Goal: Find contact information: Find contact information

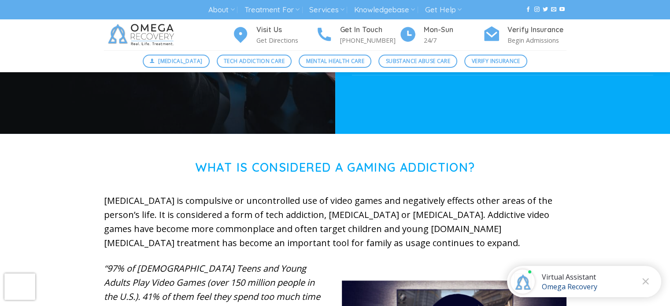
scroll to position [264, 0]
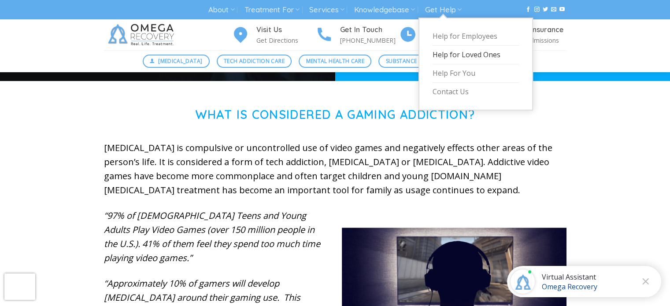
click at [454, 52] on link "Help for Loved Ones" at bounding box center [476, 55] width 86 height 19
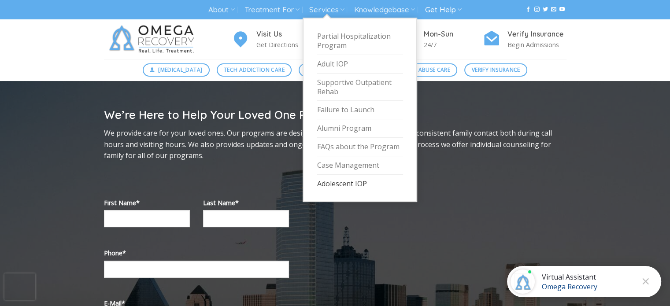
click at [344, 179] on link "Adolescent IOP" at bounding box center [360, 184] width 86 height 18
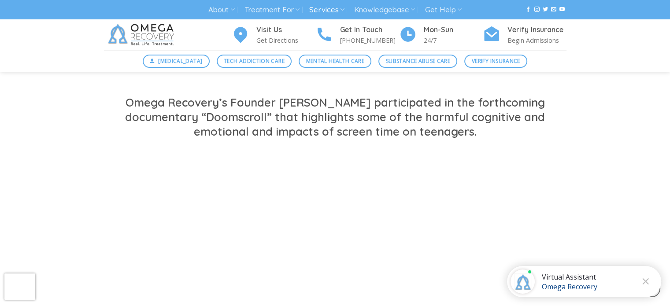
scroll to position [661, 0]
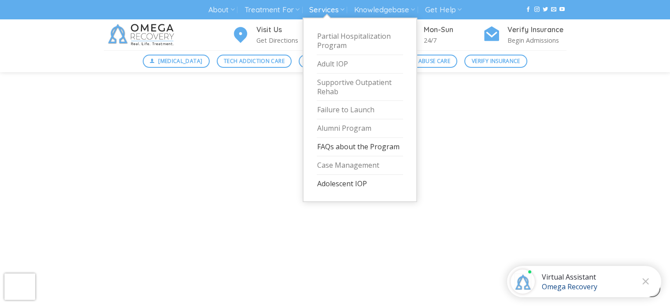
click at [342, 151] on link "FAQs about the Program" at bounding box center [360, 147] width 86 height 19
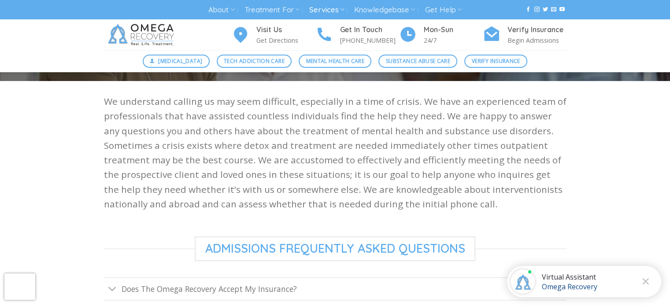
scroll to position [309, 0]
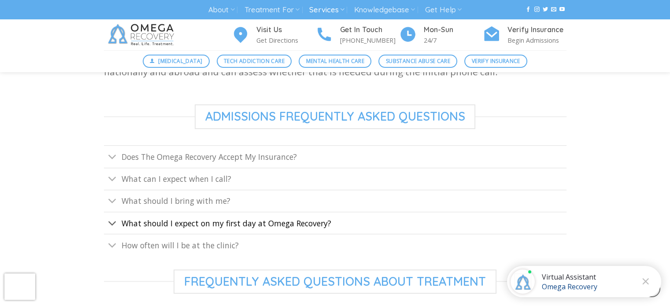
click at [316, 218] on span "What should I expect on my first day at Omega Recovery?" at bounding box center [227, 223] width 210 height 11
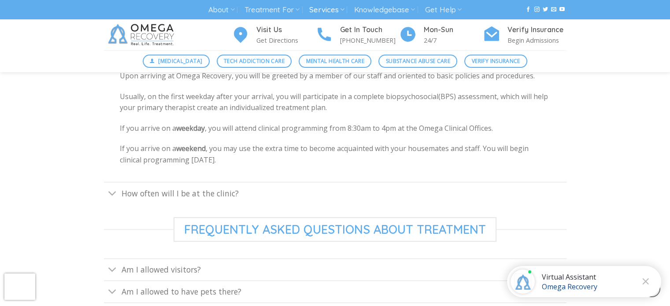
scroll to position [485, 0]
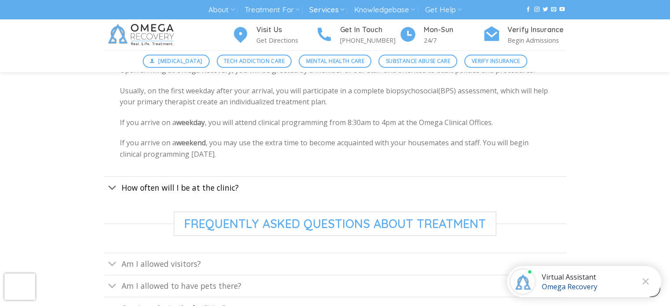
click at [144, 190] on span "How often will I be at the clinic?" at bounding box center [180, 187] width 117 height 11
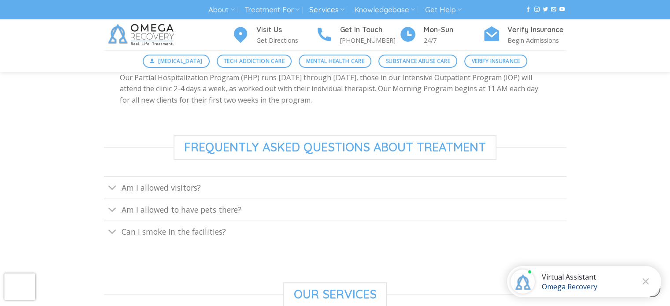
scroll to position [573, 0]
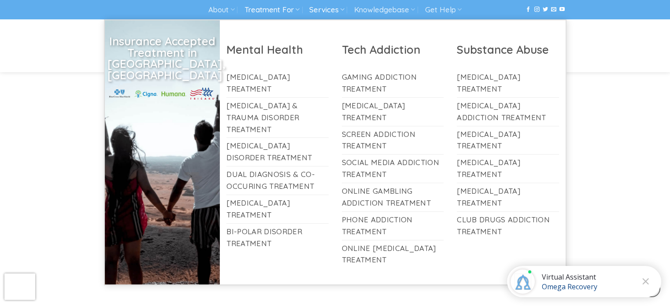
click at [275, 9] on link "Treatment For" at bounding box center [272, 10] width 55 height 16
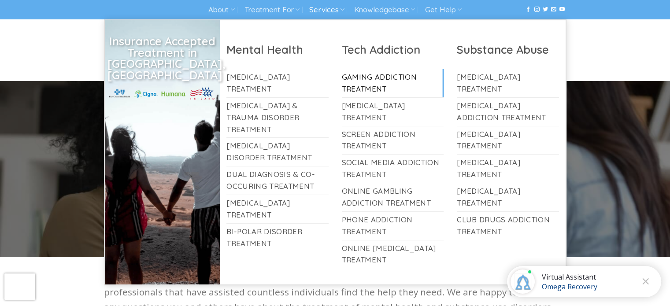
click at [404, 79] on link "Gaming Addiction Treatment" at bounding box center [393, 83] width 102 height 28
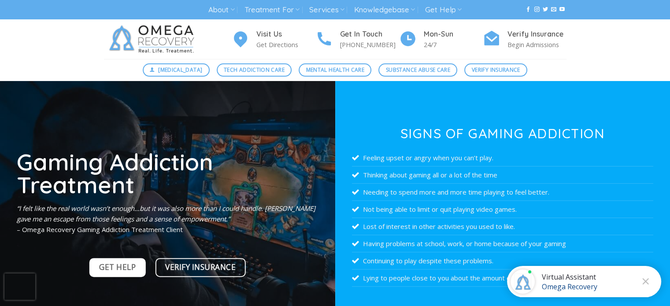
click at [102, 270] on span "Get Help" at bounding box center [117, 267] width 37 height 12
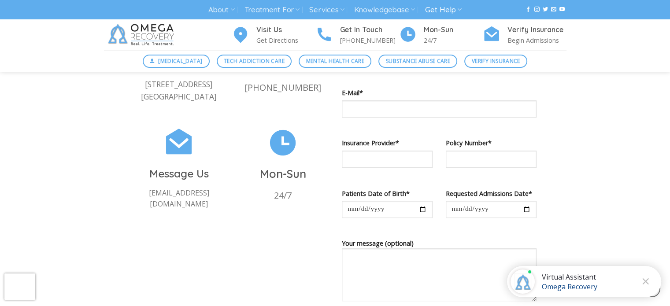
scroll to position [397, 0]
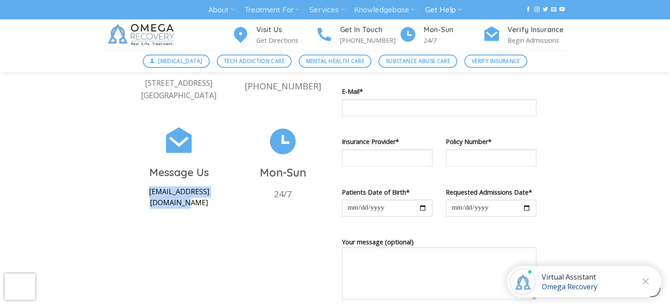
drag, startPoint x: 131, startPoint y: 206, endPoint x: 222, endPoint y: 206, distance: 90.8
click at [222, 207] on div "Message Us intake@omegarecovery.org" at bounding box center [179, 175] width 104 height 101
copy p "[EMAIL_ADDRESS][DOMAIN_NAME]"
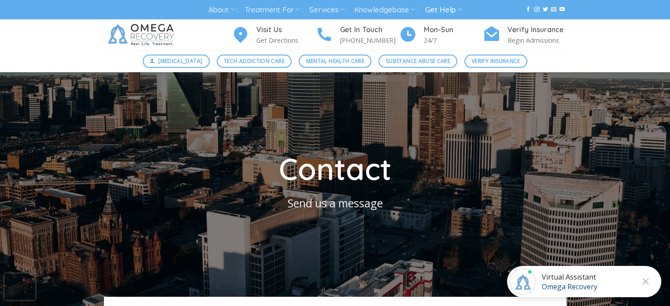
scroll to position [0, 0]
